Goal: Task Accomplishment & Management: Manage account settings

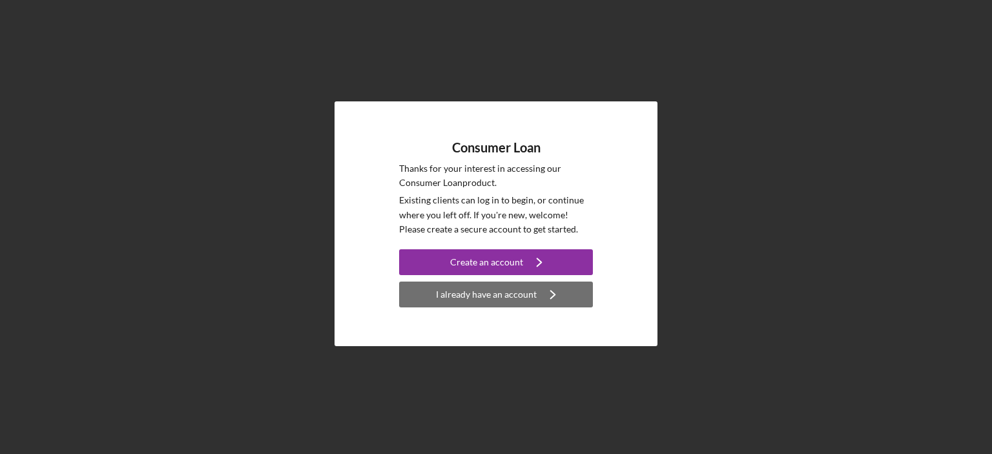
click at [486, 300] on div "I already have an account" at bounding box center [486, 295] width 101 height 26
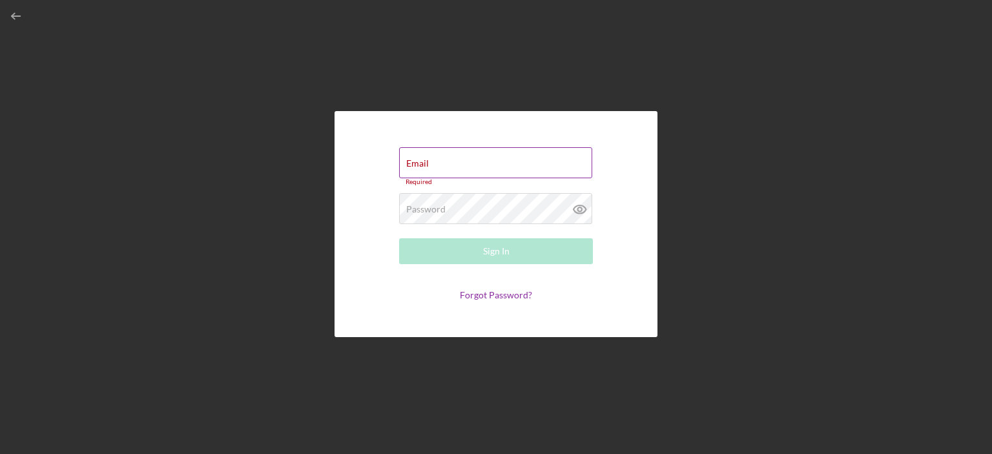
click at [432, 160] on div "Email Required" at bounding box center [496, 166] width 194 height 39
type input "[EMAIL_ADDRESS][DOMAIN_NAME]"
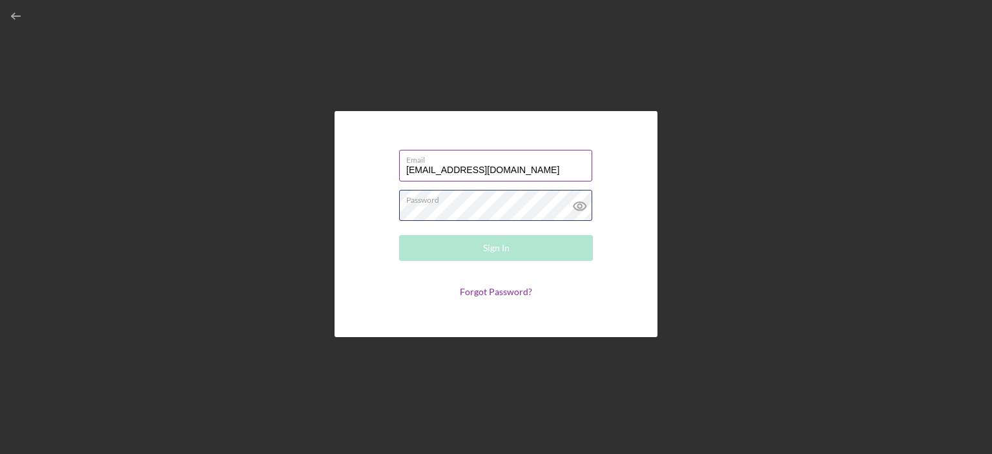
click at [519, 200] on div "Password Required" at bounding box center [496, 206] width 194 height 32
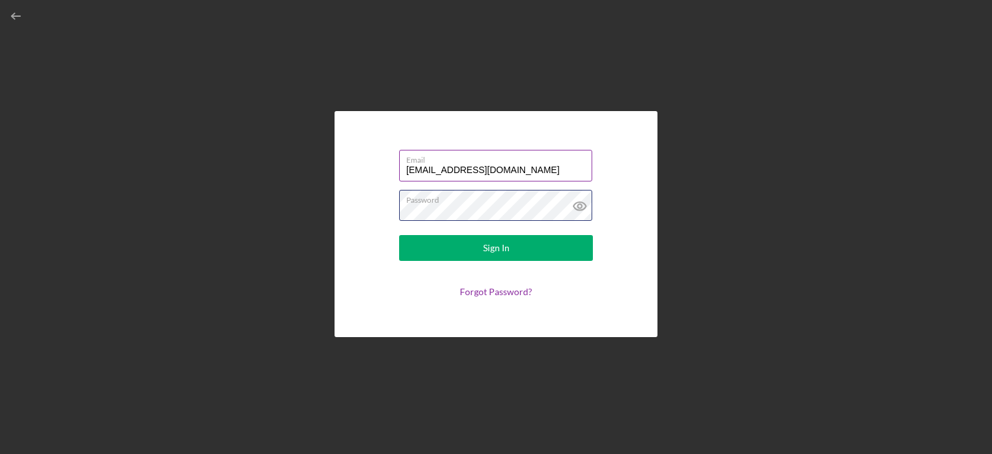
click at [399, 235] on button "Sign In" at bounding box center [496, 248] width 194 height 26
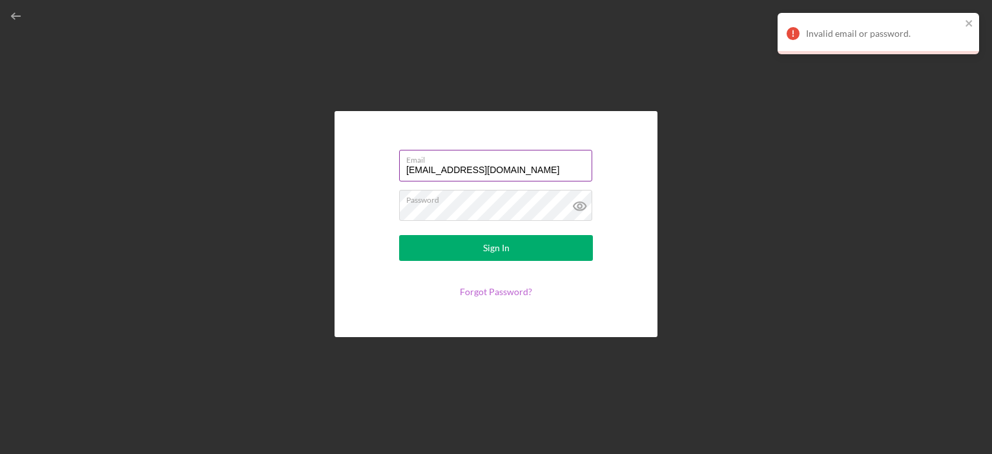
click at [475, 289] on link "Forgot Password?" at bounding box center [496, 291] width 72 height 11
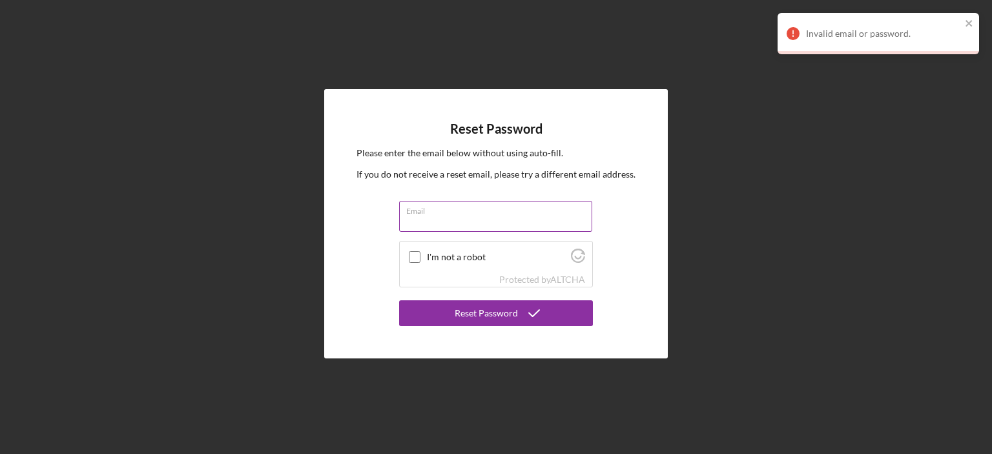
click at [474, 221] on input "Email" at bounding box center [495, 216] width 193 height 31
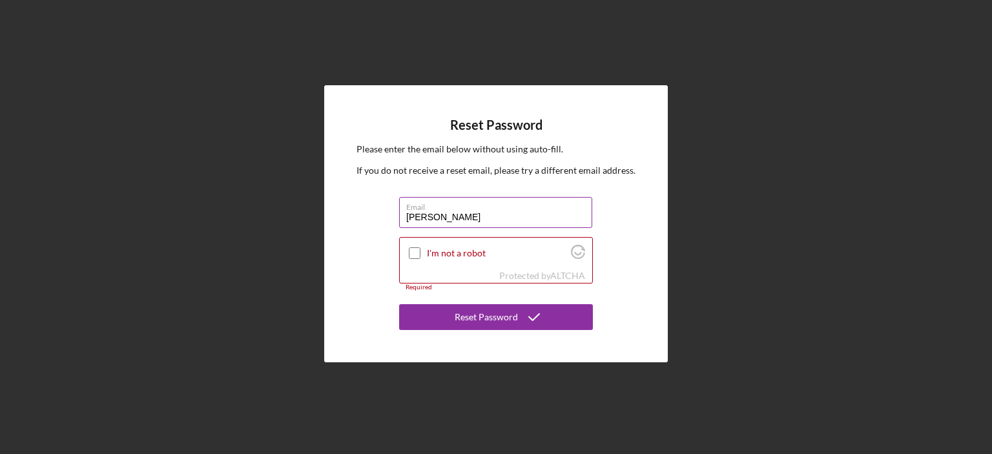
type input "[EMAIL_ADDRESS][DOMAIN_NAME]"
click at [416, 260] on div at bounding box center [415, 254] width 16 height 16
click at [413, 251] on input "I'm not a robot" at bounding box center [415, 253] width 12 height 12
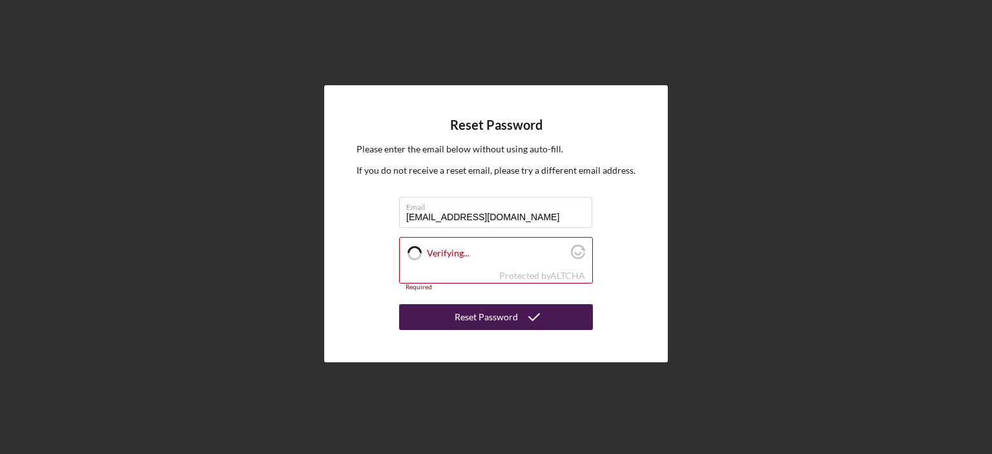
checkbox input "true"
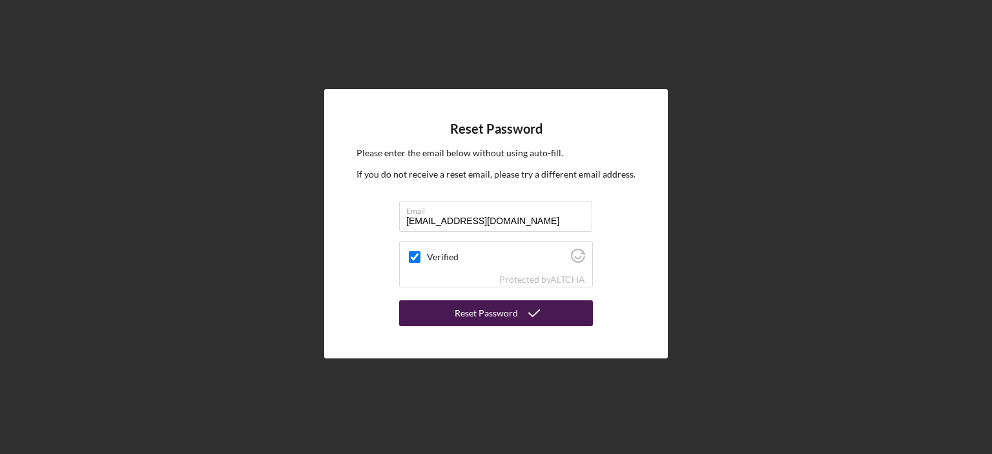
click at [474, 317] on div "Reset Password" at bounding box center [486, 313] width 63 height 26
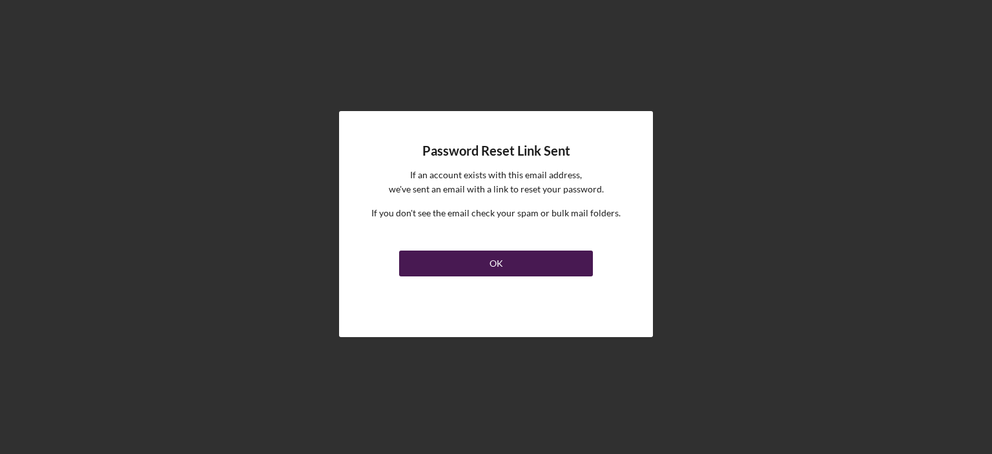
click at [480, 264] on button "OK" at bounding box center [496, 264] width 194 height 26
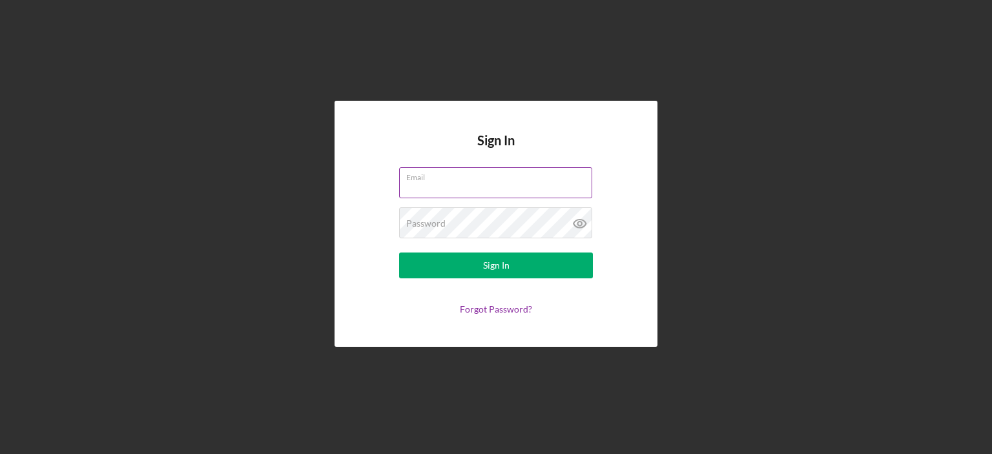
type input "-"
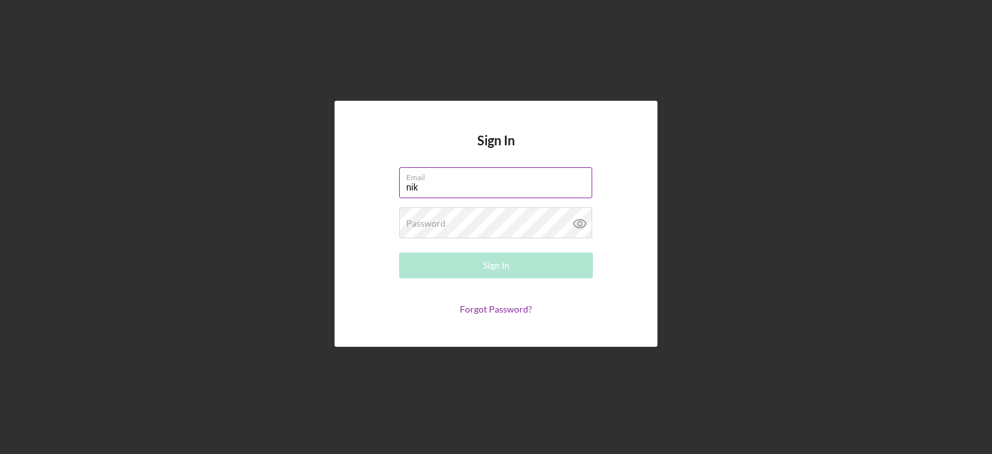
type input "[EMAIL_ADDRESS][DOMAIN_NAME]"
click at [494, 218] on div "Password Required" at bounding box center [496, 223] width 194 height 32
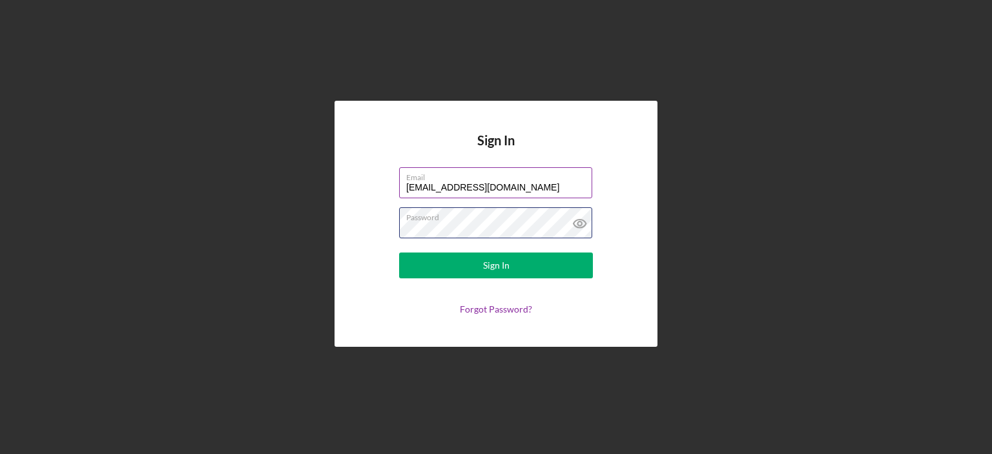
click at [399, 253] on button "Sign In" at bounding box center [496, 266] width 194 height 26
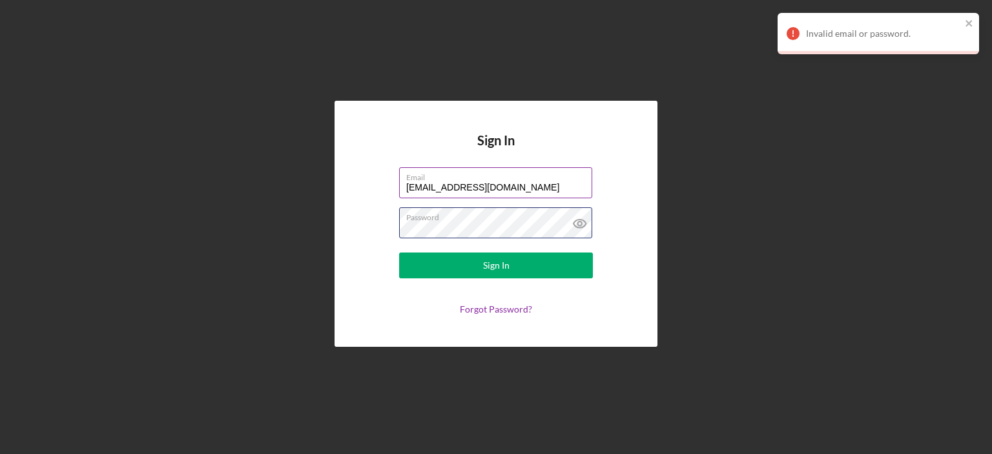
click at [399, 253] on button "Sign In" at bounding box center [496, 266] width 194 height 26
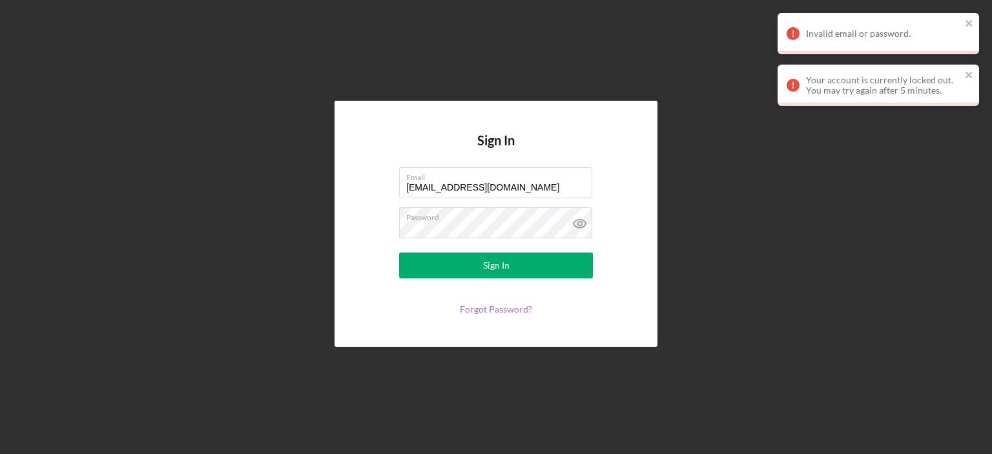
click at [477, 311] on link "Forgot Password?" at bounding box center [496, 309] width 72 height 11
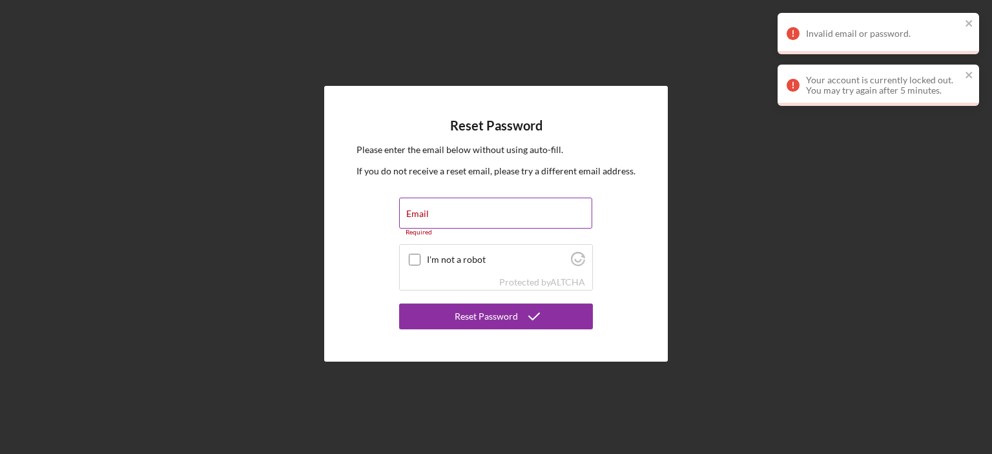
click at [416, 214] on label "Email" at bounding box center [417, 214] width 23 height 10
click at [416, 214] on input "Email" at bounding box center [495, 213] width 193 height 31
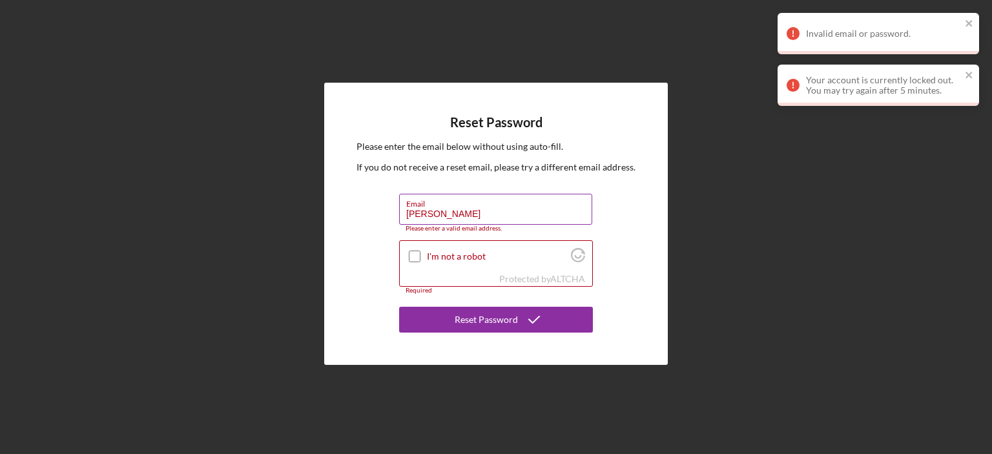
type input "[EMAIL_ADDRESS][DOMAIN_NAME]"
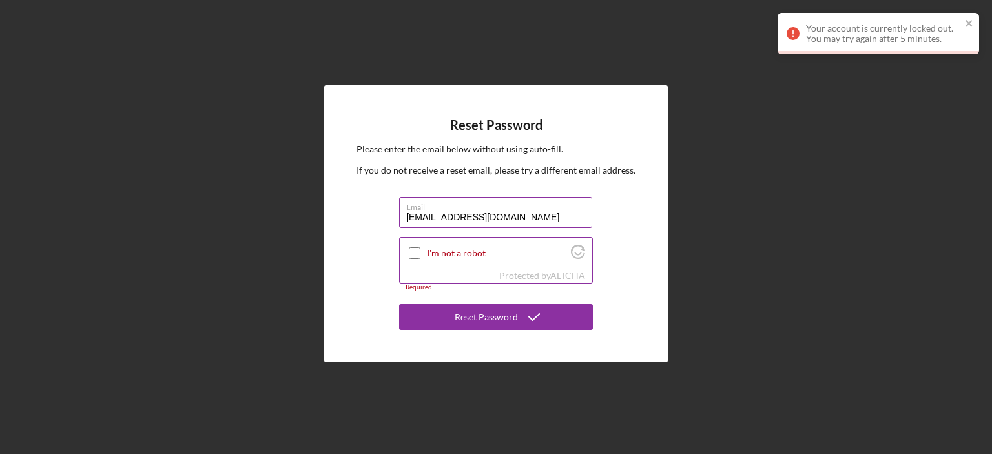
click at [411, 255] on input "I'm not a robot" at bounding box center [415, 253] width 12 height 12
checkbox input "true"
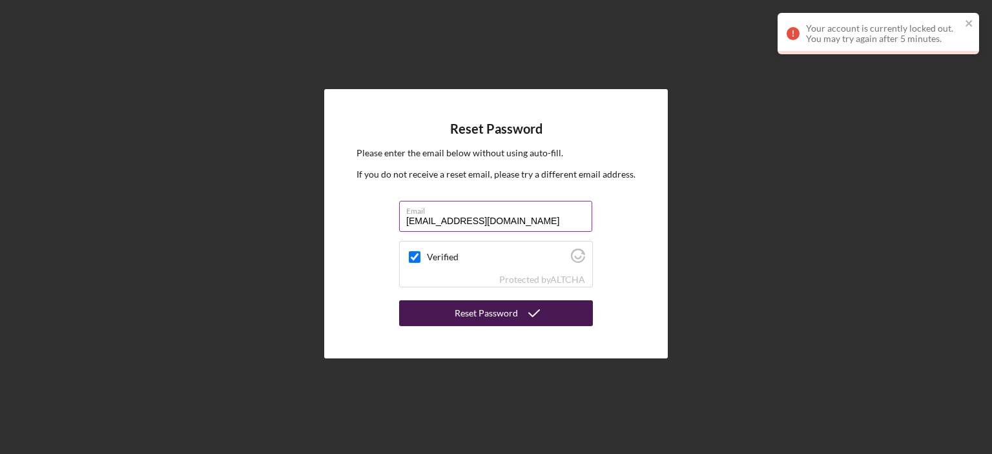
click at [488, 317] on div "Reset Password" at bounding box center [486, 313] width 63 height 26
